Goal: Complete application form

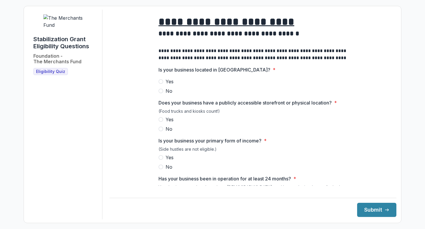
click at [163, 85] on label "Yes" at bounding box center [252, 81] width 189 height 7
click at [158, 122] on span at bounding box center [160, 119] width 5 height 5
click at [162, 160] on span at bounding box center [160, 157] width 5 height 5
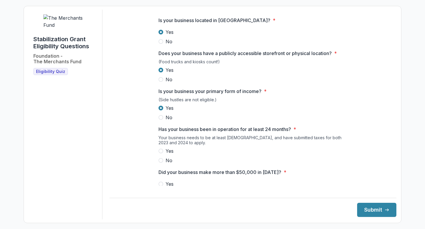
scroll to position [73, 0]
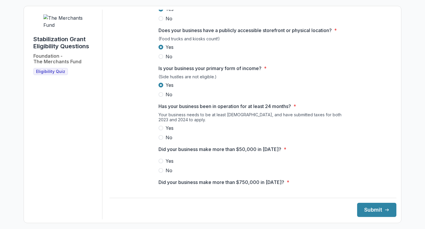
click at [165, 132] on span "Yes" at bounding box center [169, 128] width 8 height 7
click at [158, 164] on span at bounding box center [160, 161] width 5 height 5
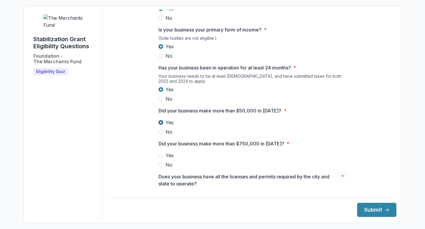
scroll to position [132, 0]
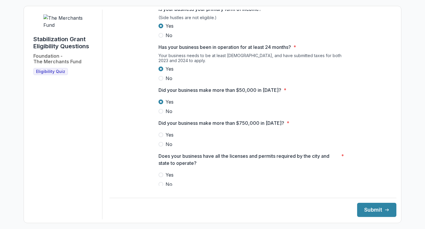
click at [162, 148] on label "No" at bounding box center [252, 144] width 189 height 7
click at [158, 178] on span at bounding box center [160, 175] width 5 height 5
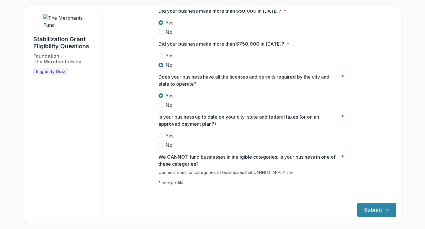
scroll to position [237, 0]
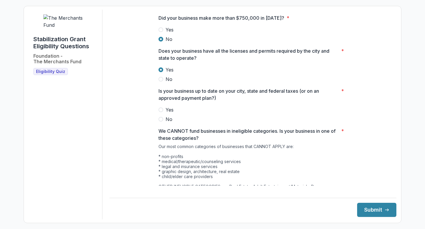
click at [166, 114] on span "Yes" at bounding box center [169, 109] width 8 height 7
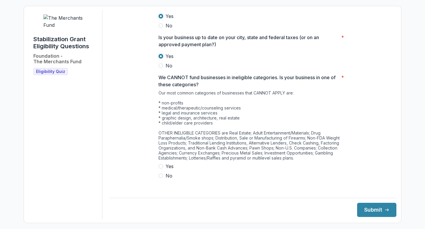
scroll to position [294, 0]
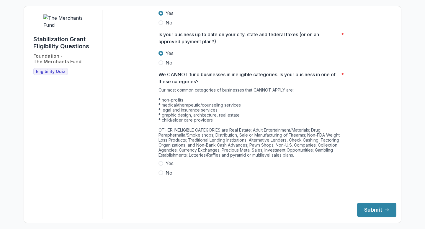
click at [167, 167] on span "Yes" at bounding box center [169, 163] width 8 height 7
click at [363, 207] on button "Submit" at bounding box center [376, 210] width 39 height 14
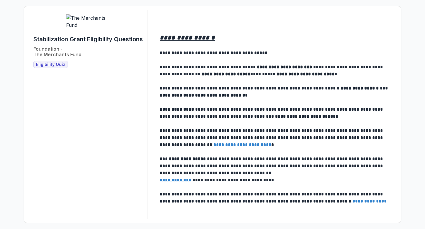
click at [54, 67] on span "Eligibility Quiz" at bounding box center [50, 64] width 29 height 5
click at [56, 68] on h3 "Eligibility Quiz" at bounding box center [50, 64] width 34 height 7
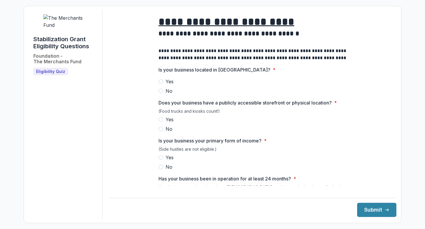
click at [161, 84] on span at bounding box center [160, 81] width 5 height 5
click at [160, 122] on span at bounding box center [160, 119] width 5 height 5
click at [160, 160] on span at bounding box center [160, 157] width 5 height 5
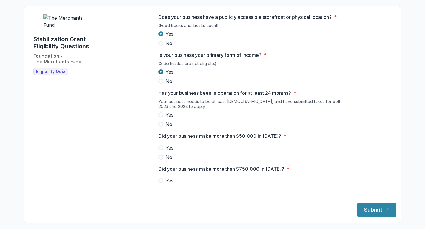
scroll to position [94, 0]
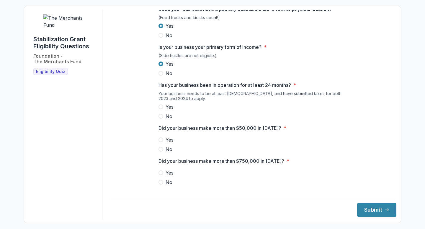
click at [162, 111] on label "Yes" at bounding box center [252, 106] width 189 height 7
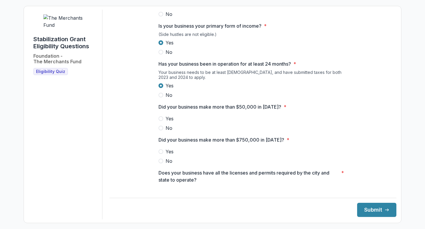
scroll to position [124, 0]
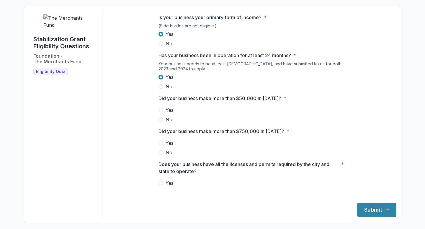
click at [160, 113] on span at bounding box center [160, 110] width 5 height 5
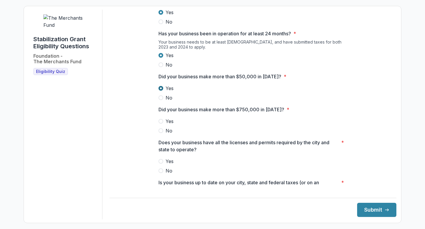
scroll to position [152, 0]
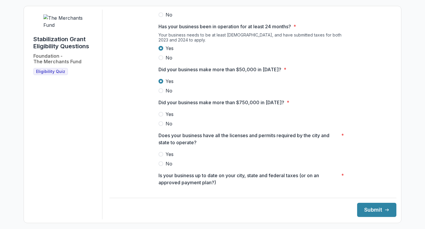
click at [159, 126] on span at bounding box center [160, 123] width 5 height 5
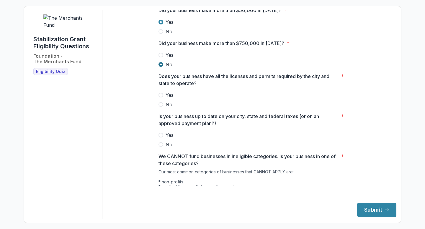
scroll to position [225, 0]
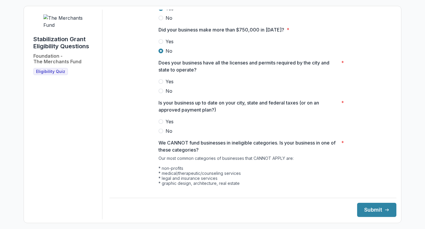
click at [162, 84] on span at bounding box center [160, 81] width 5 height 5
click at [160, 124] on span at bounding box center [160, 121] width 5 height 5
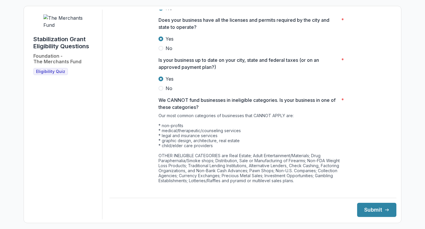
scroll to position [294, 0]
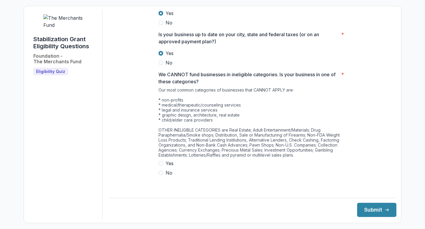
click at [161, 175] on span at bounding box center [160, 173] width 5 height 5
click at [362, 205] on button "Submit" at bounding box center [376, 210] width 39 height 14
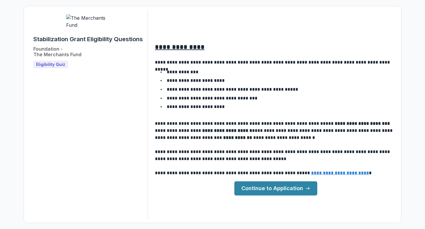
click at [270, 184] on link "Continue to Application" at bounding box center [275, 189] width 83 height 14
